Goal: Task Accomplishment & Management: Manage account settings

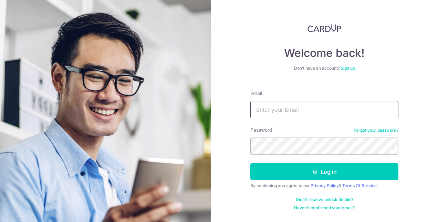
click at [311, 104] on input "Email" at bounding box center [325, 109] width 148 height 17
type input "[EMAIL_ADDRESS][DOMAIN_NAME]"
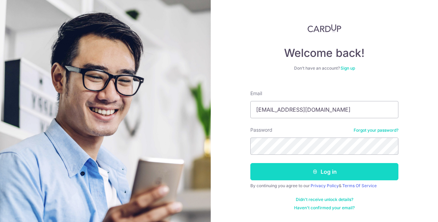
click at [336, 173] on button "Log in" at bounding box center [325, 171] width 148 height 17
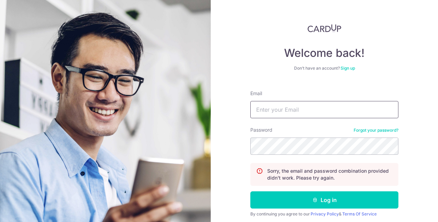
click at [313, 112] on input "Email" at bounding box center [325, 109] width 148 height 17
type input "[EMAIL_ADDRESS][DOMAIN_NAME]"
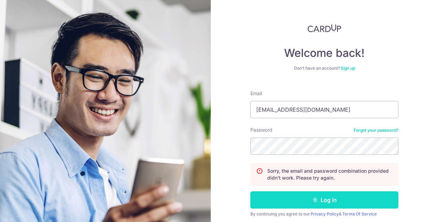
click at [358, 196] on button "Log in" at bounding box center [325, 199] width 148 height 17
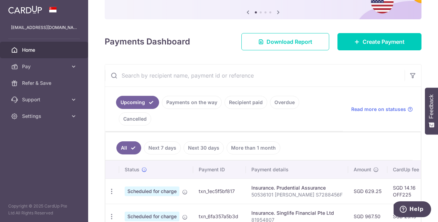
scroll to position [103, 0]
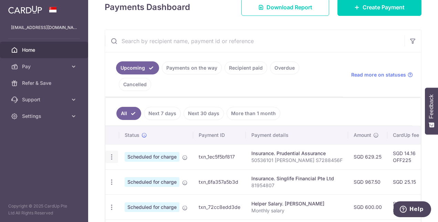
click at [113, 153] on icon "button" at bounding box center [111, 156] width 7 height 7
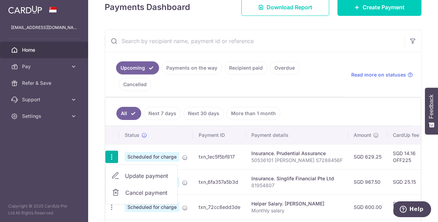
click at [145, 172] on span "Update payment" at bounding box center [148, 176] width 47 height 8
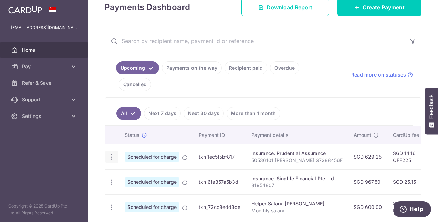
radio input "true"
type input "629.25"
type input "[DATE]"
type input "50536101 [PERSON_NAME] S7288456F"
type input "OFF225"
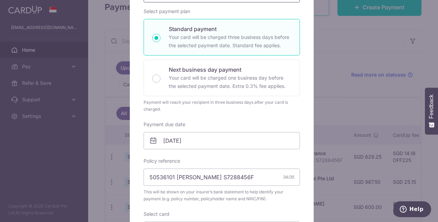
scroll to position [34, 0]
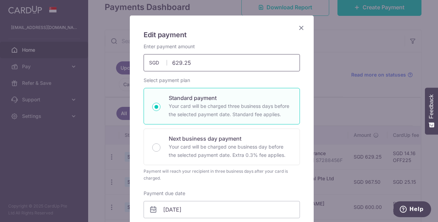
click at [196, 62] on input "629.25" at bounding box center [222, 62] width 156 height 17
type input "6"
type input "479.25"
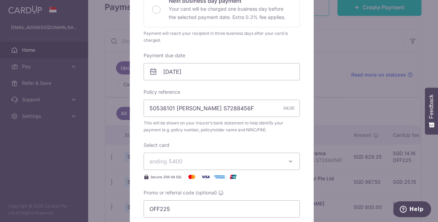
scroll to position [207, 0]
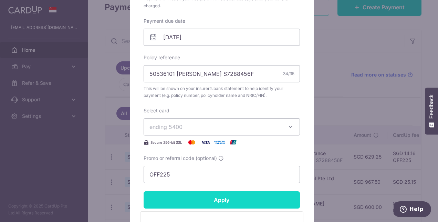
click at [227, 198] on input "Apply" at bounding box center [222, 199] width 156 height 17
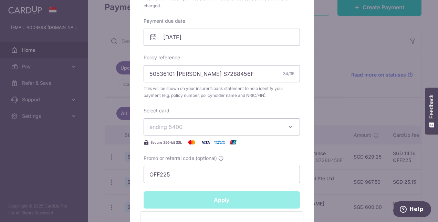
type input "Successfully Applied"
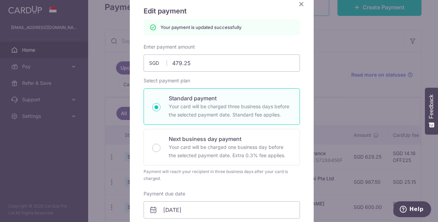
scroll to position [0, 0]
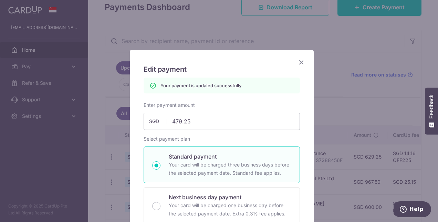
click at [298, 61] on icon "Close" at bounding box center [301, 62] width 8 height 9
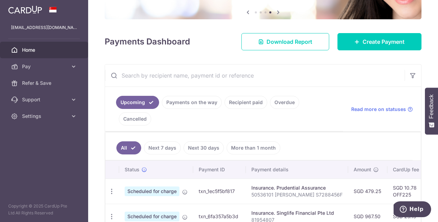
scroll to position [103, 0]
